Goal: Task Accomplishment & Management: Complete application form

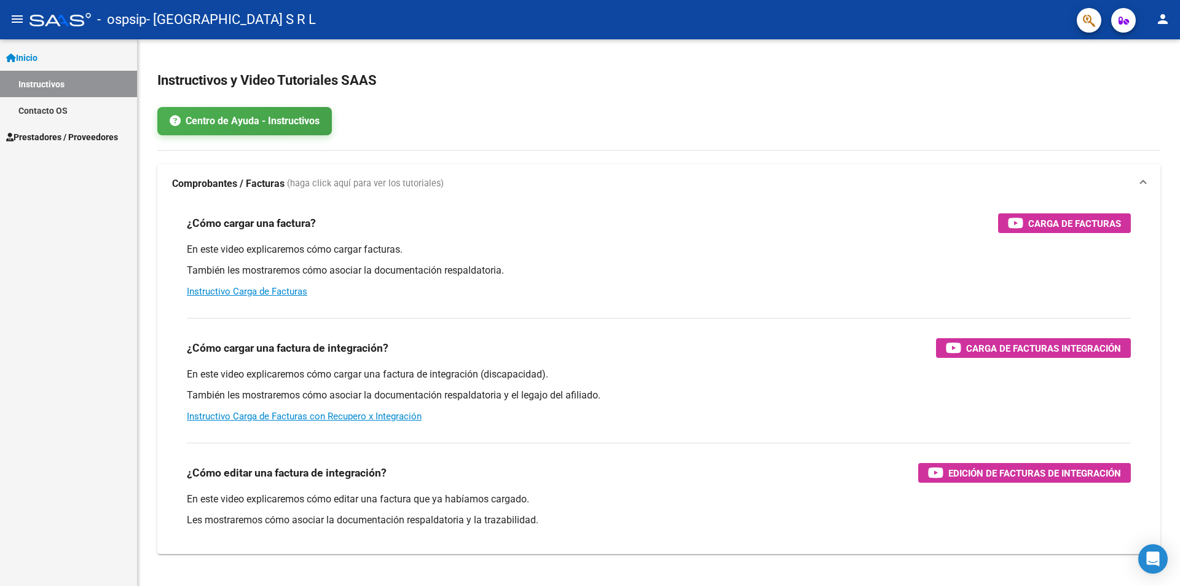
click at [77, 142] on span "Prestadores / Proveedores" at bounding box center [62, 137] width 112 height 14
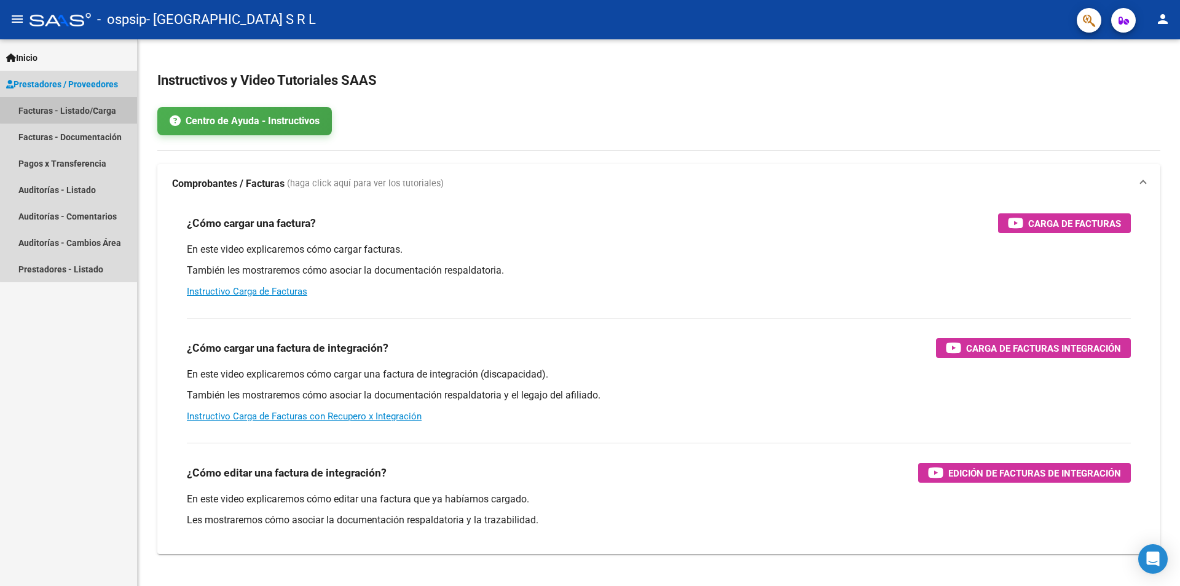
click at [73, 110] on link "Facturas - Listado/Carga" at bounding box center [68, 110] width 137 height 26
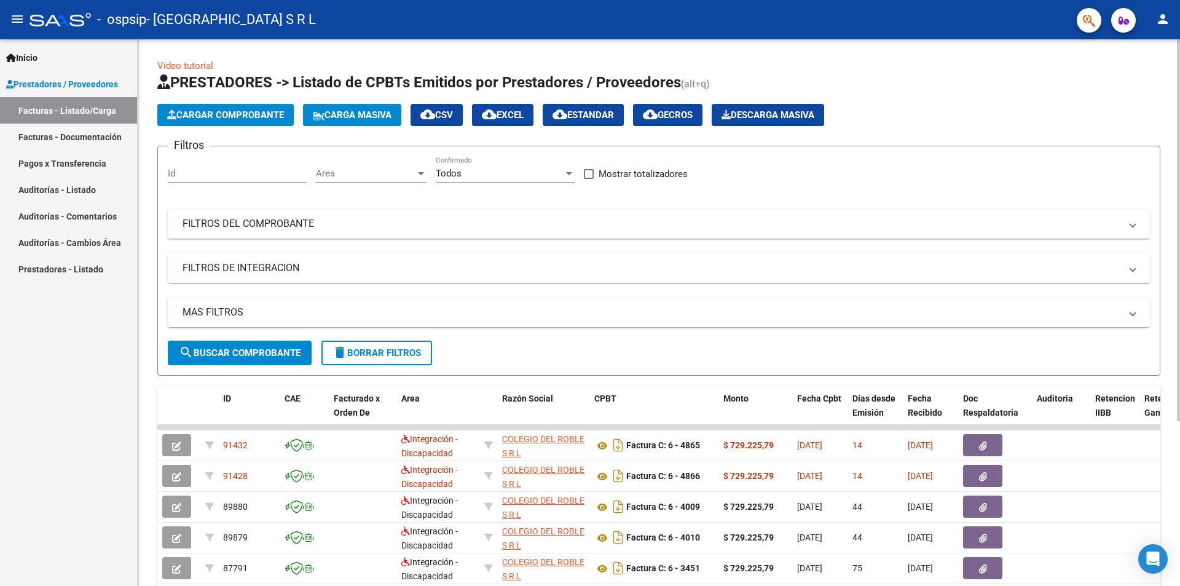
scroll to position [61, 0]
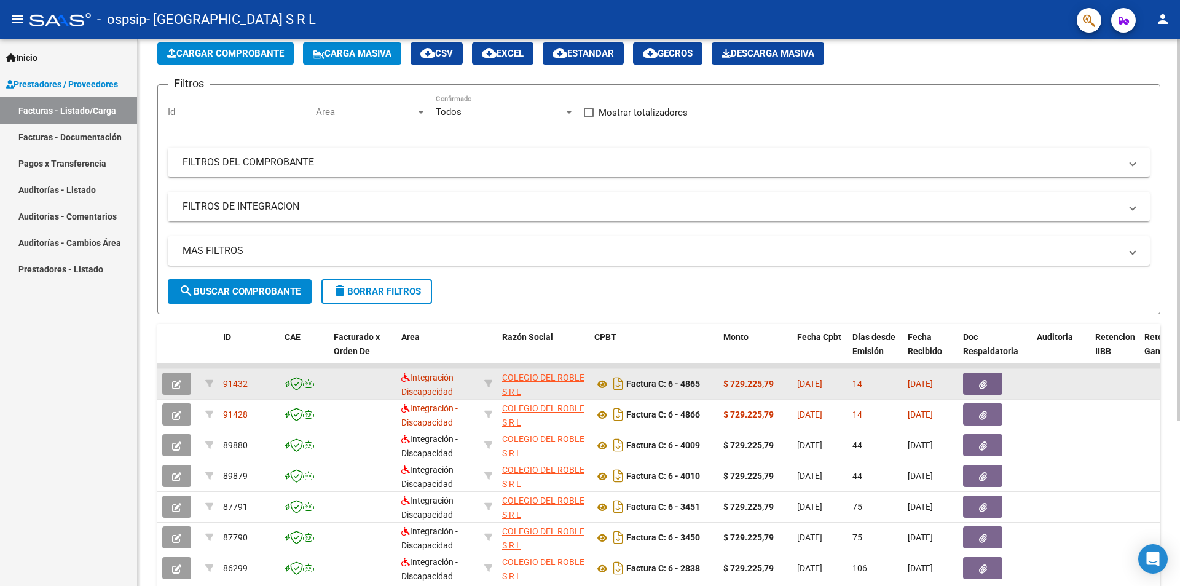
click at [175, 386] on icon "button" at bounding box center [176, 384] width 9 height 9
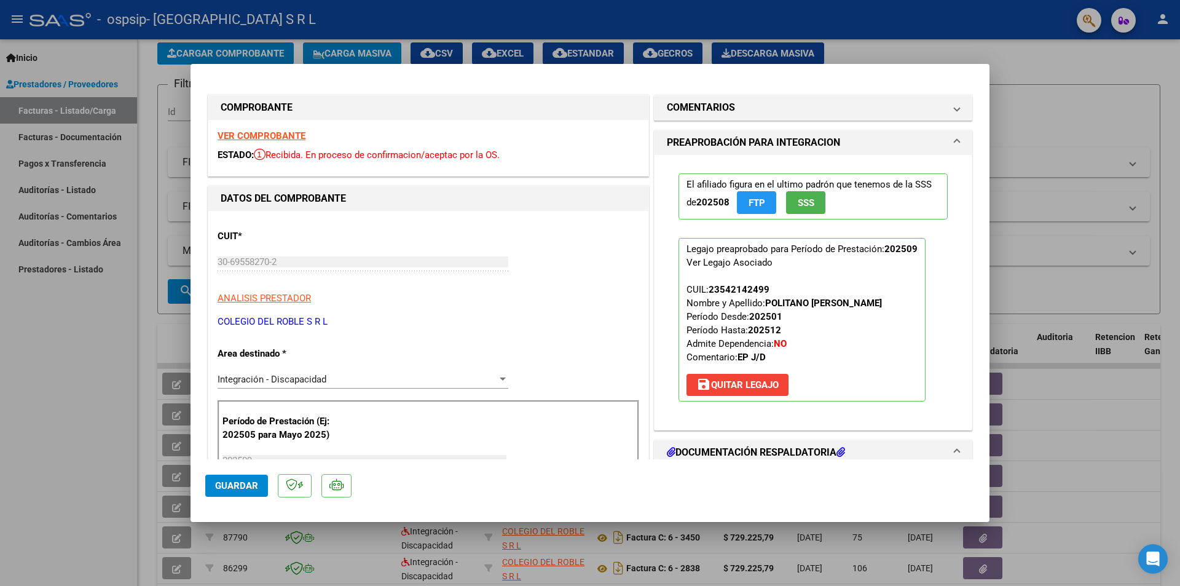
click at [1061, 178] on div at bounding box center [590, 293] width 1180 height 586
type input "$ 0,00"
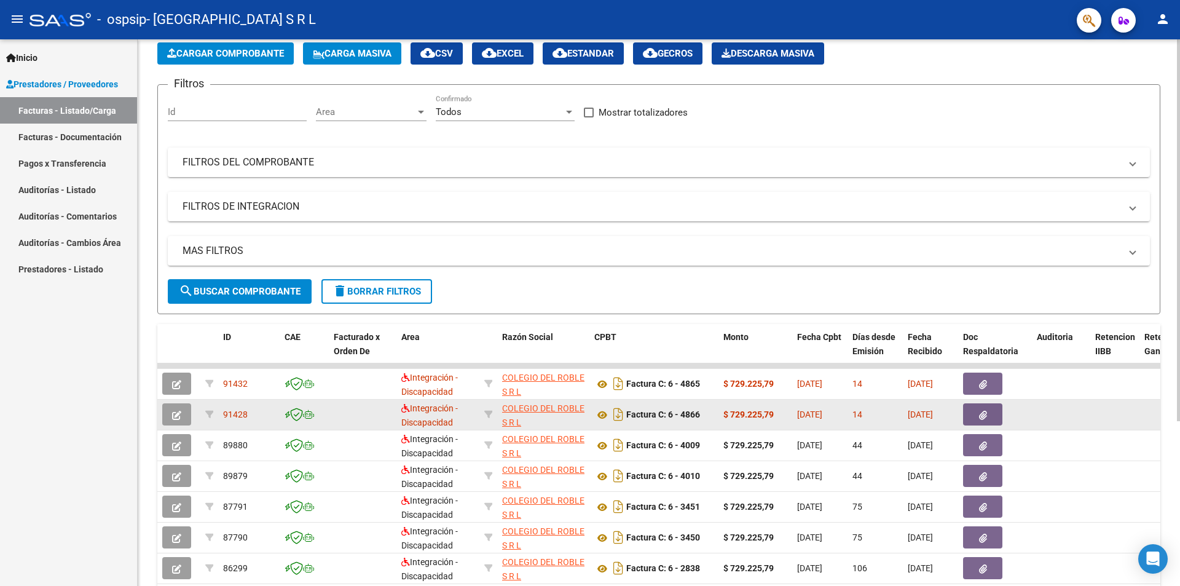
click at [175, 416] on icon "button" at bounding box center [176, 414] width 9 height 9
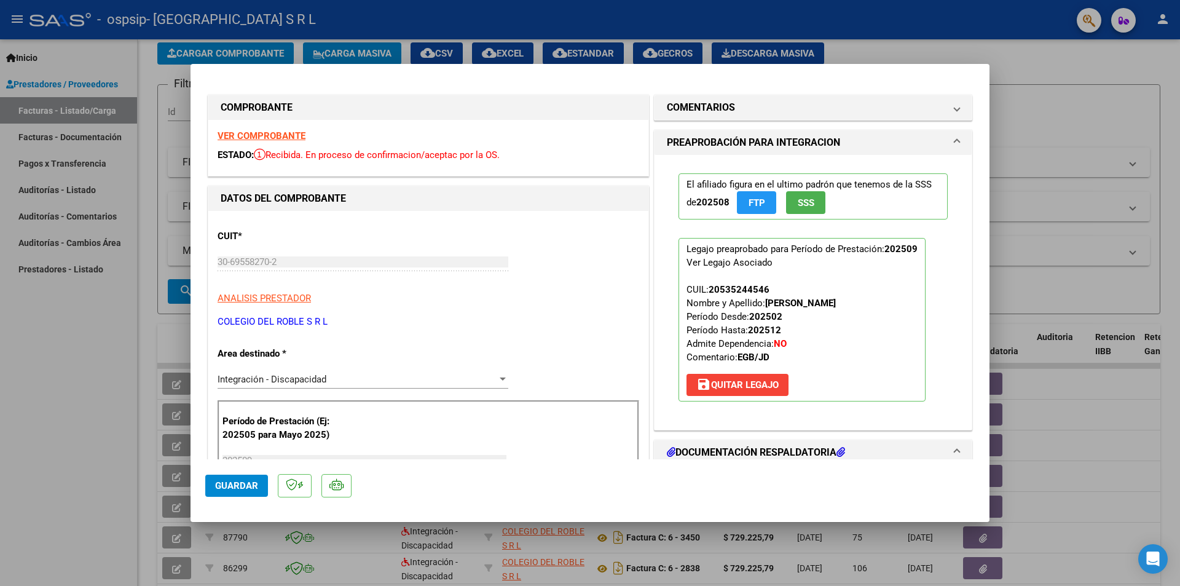
click at [1038, 172] on div at bounding box center [590, 293] width 1180 height 586
type input "$ 0,00"
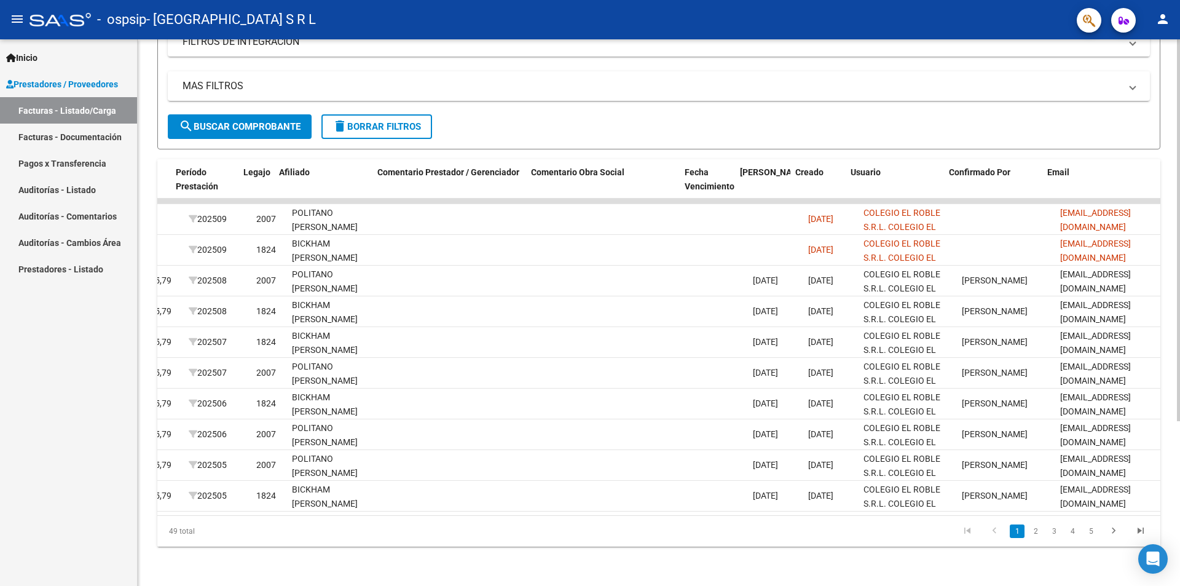
scroll to position [0, 1588]
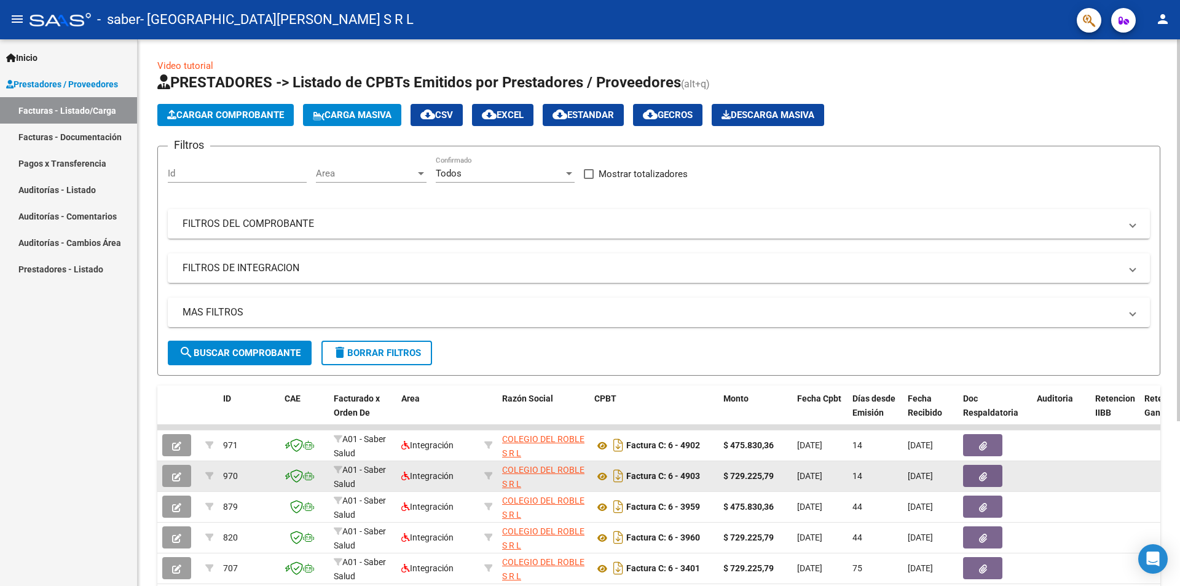
click at [179, 478] on icon "button" at bounding box center [176, 476] width 9 height 9
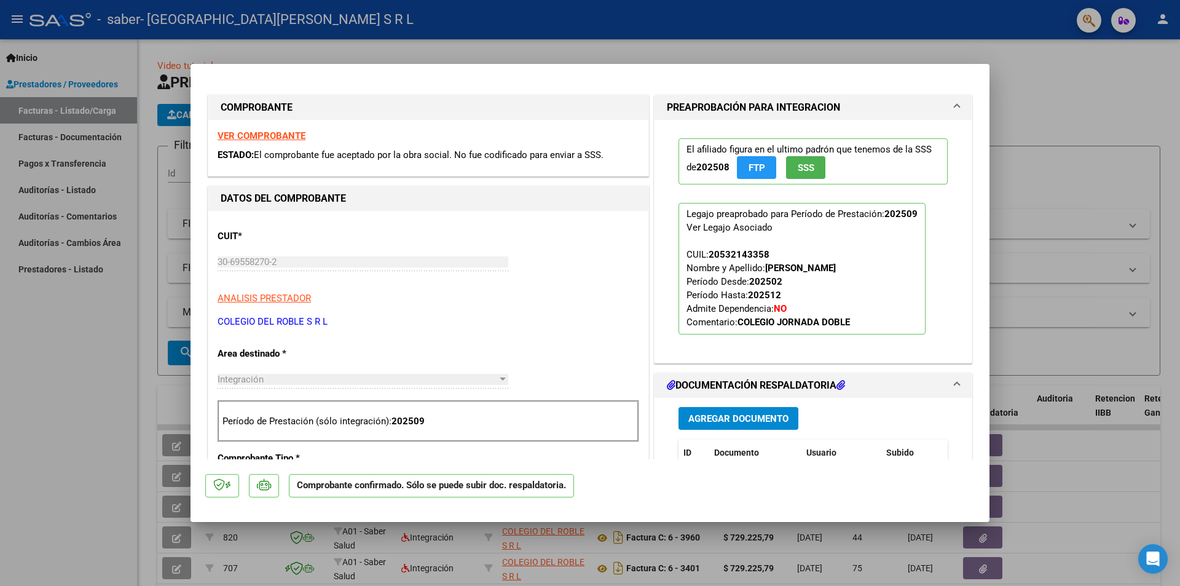
click at [1029, 185] on div at bounding box center [590, 293] width 1180 height 586
type input "$ 0,00"
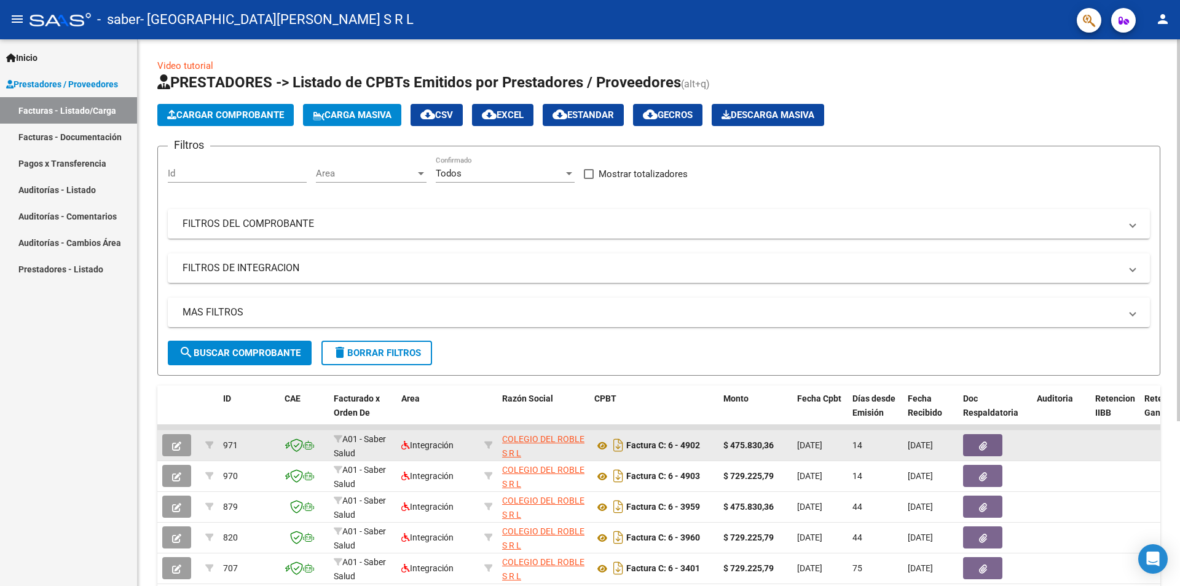
click at [173, 448] on icon "button" at bounding box center [176, 445] width 9 height 9
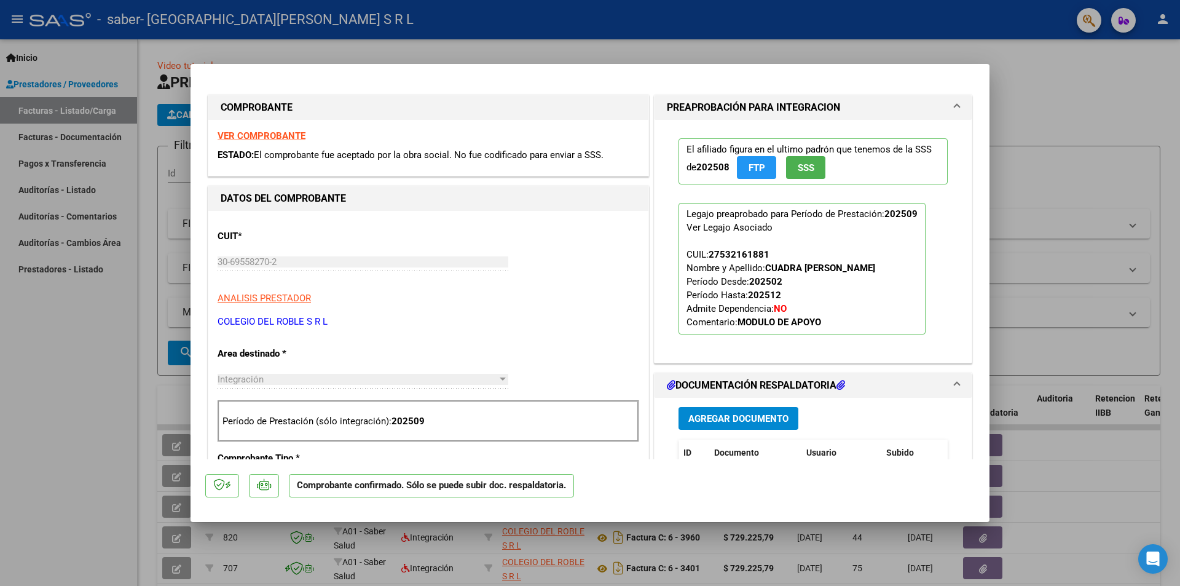
click at [1016, 210] on div at bounding box center [590, 293] width 1180 height 586
type input "$ 0,00"
